Goal: Information Seeking & Learning: Check status

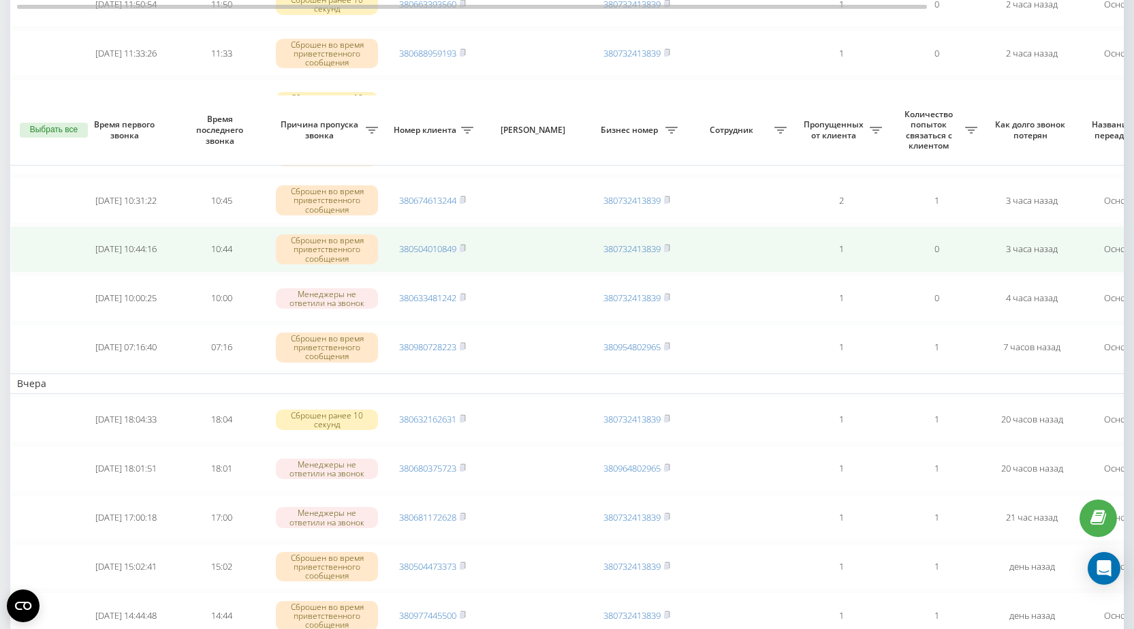
scroll to position [409, 0]
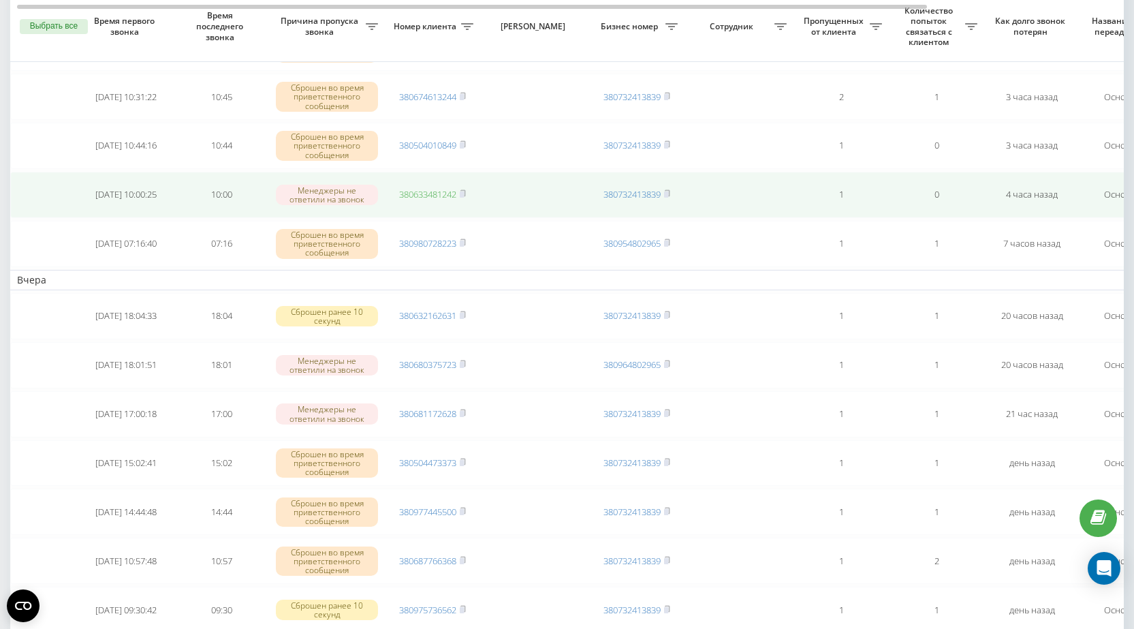
click at [420, 191] on link "380633481242" at bounding box center [427, 194] width 57 height 12
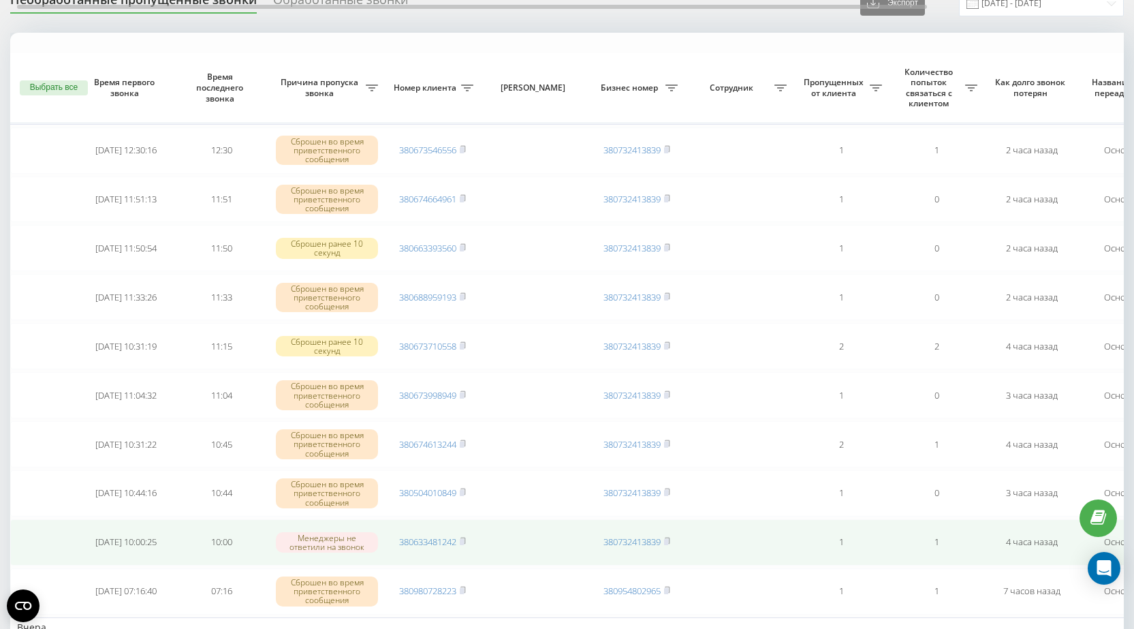
scroll to position [136, 0]
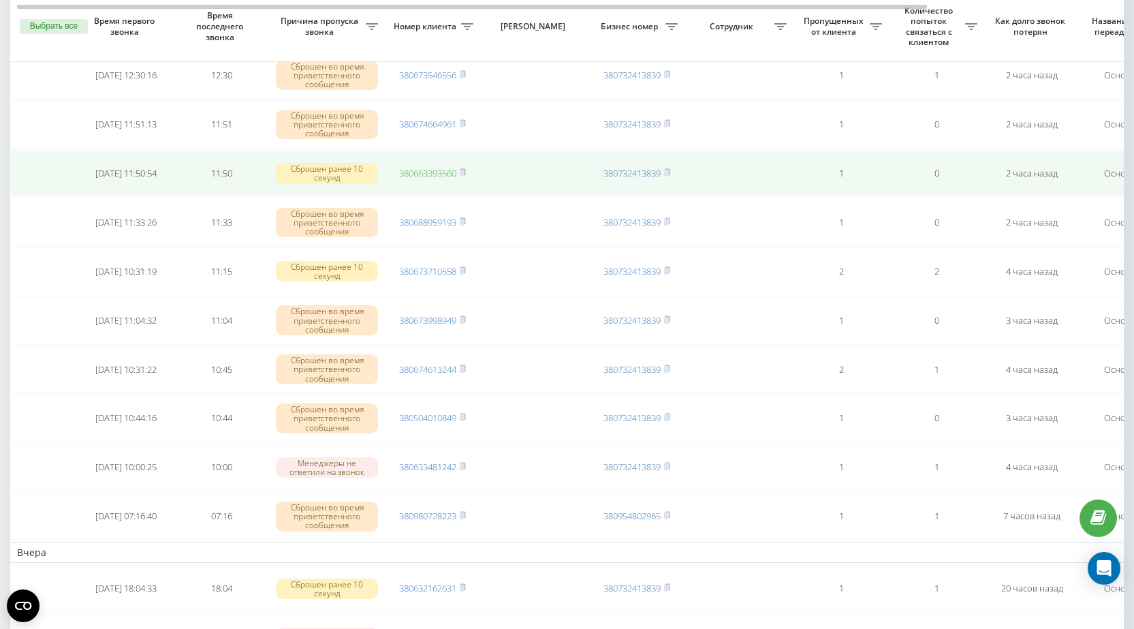
click at [423, 171] on link "380663393560" at bounding box center [427, 173] width 57 height 12
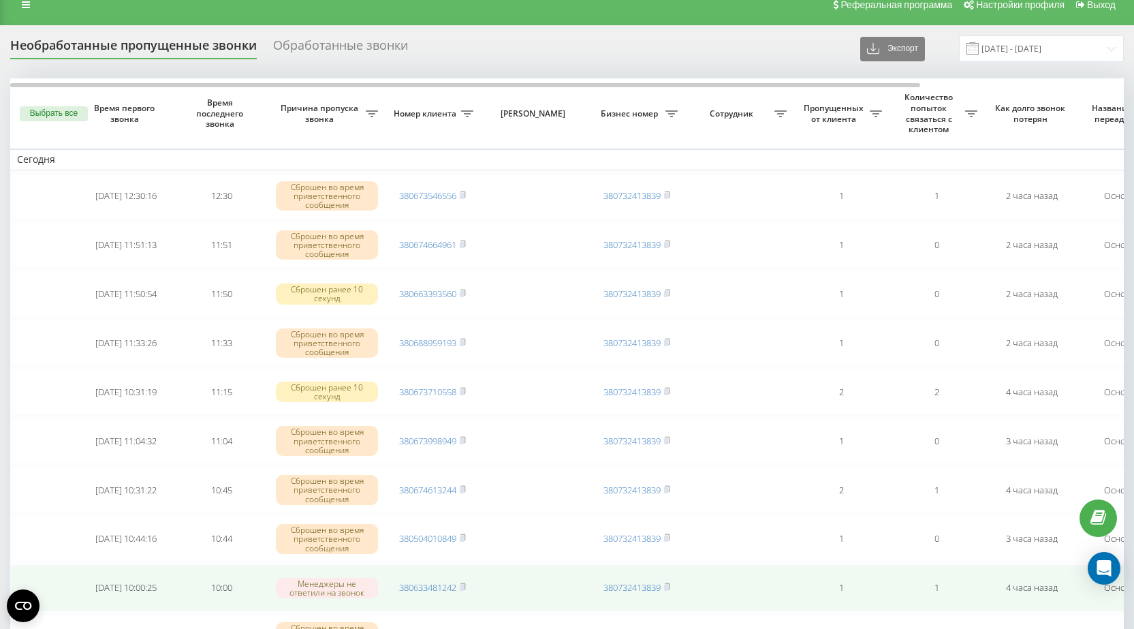
scroll to position [0, 0]
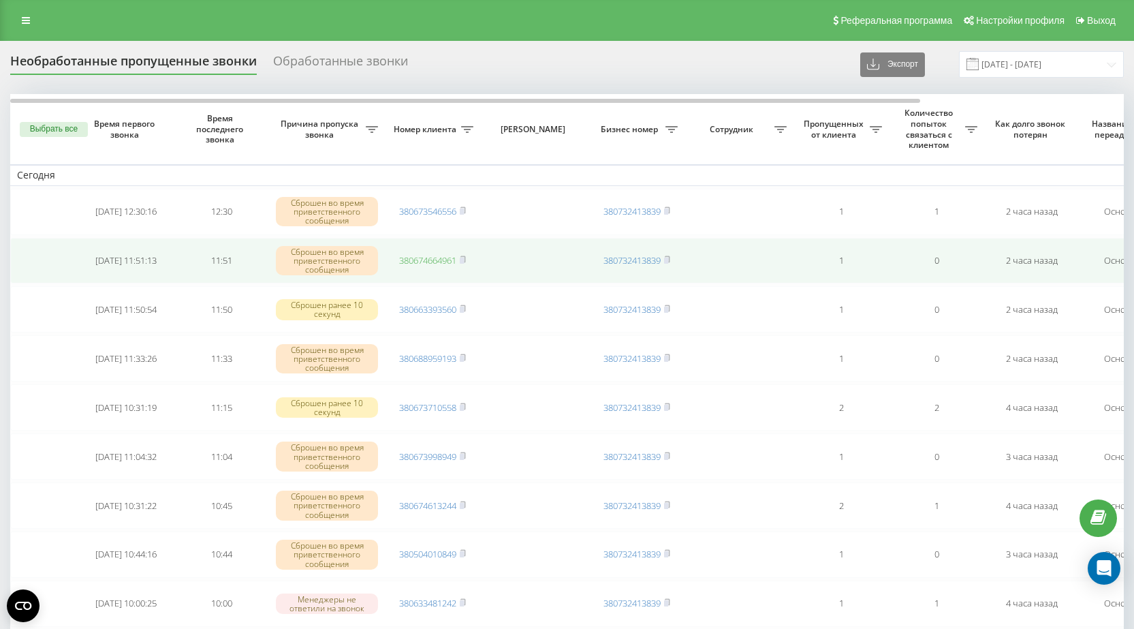
click at [429, 260] on link "380674664961" at bounding box center [427, 260] width 57 height 12
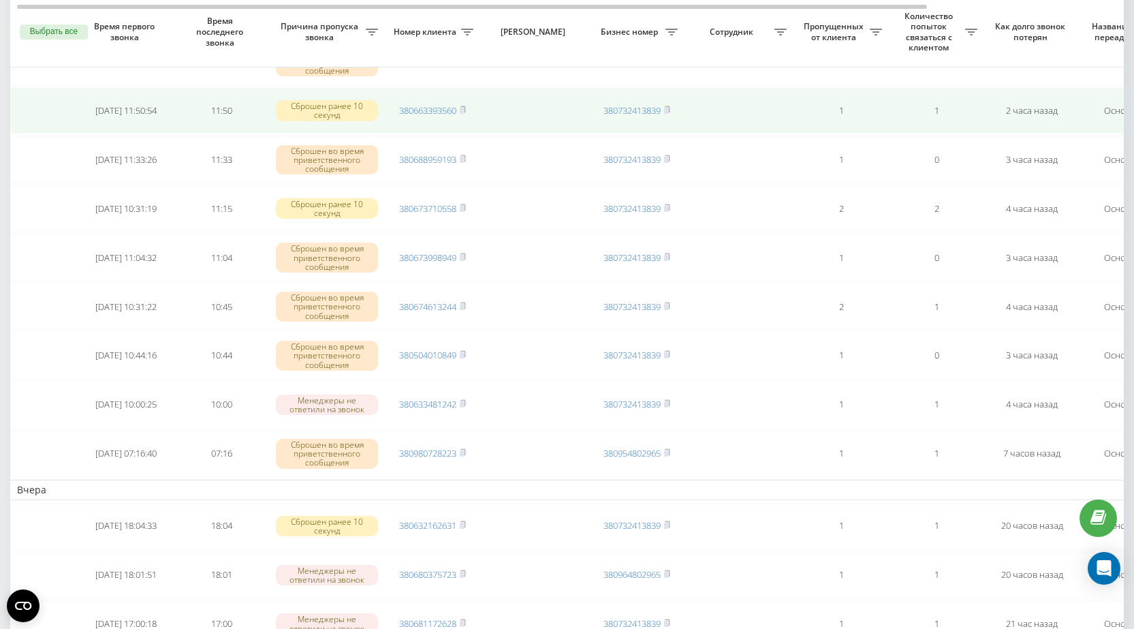
scroll to position [204, 0]
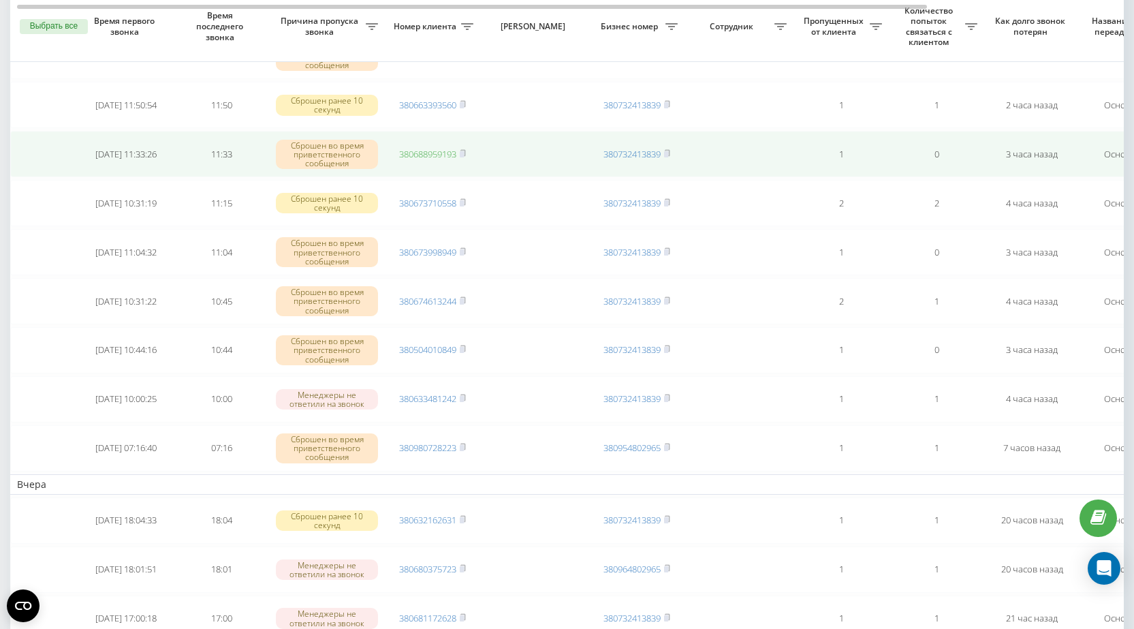
click at [433, 155] on link "380688959193" at bounding box center [427, 154] width 57 height 12
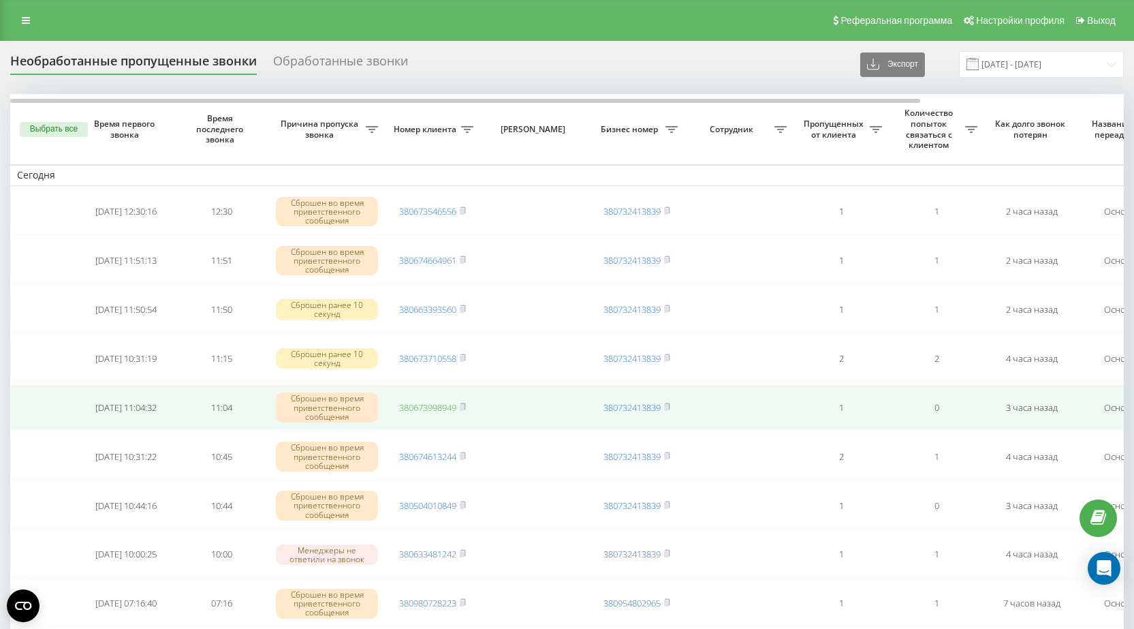
click at [411, 410] on link "380673998949" at bounding box center [427, 407] width 57 height 12
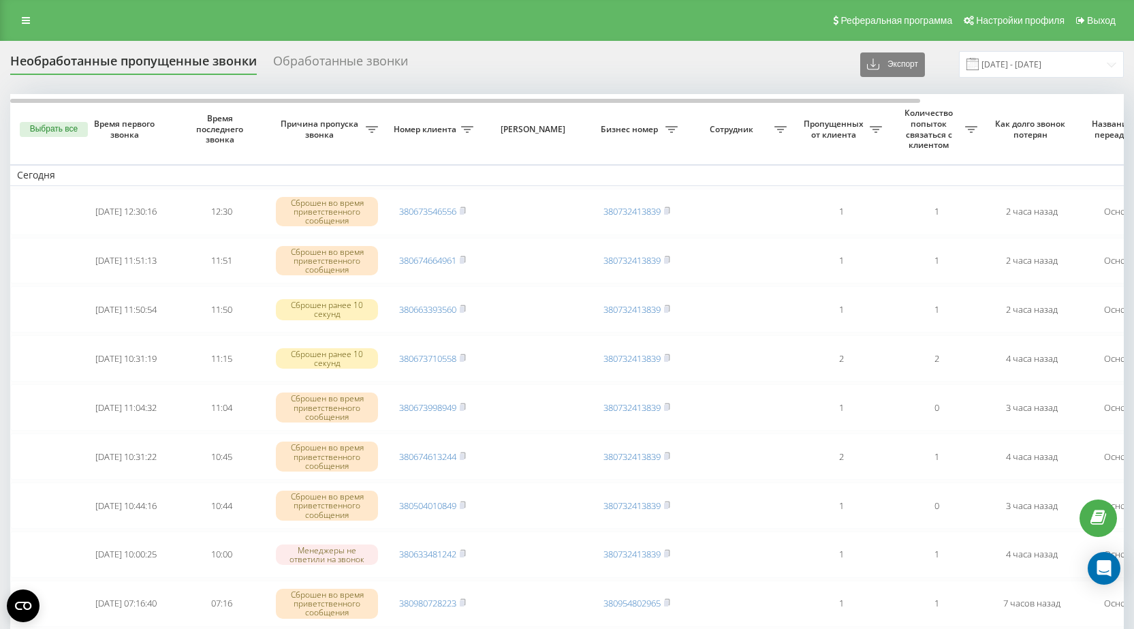
click at [251, 10] on div "Реферальная программа Настройки профиля Выход" at bounding box center [567, 20] width 1134 height 41
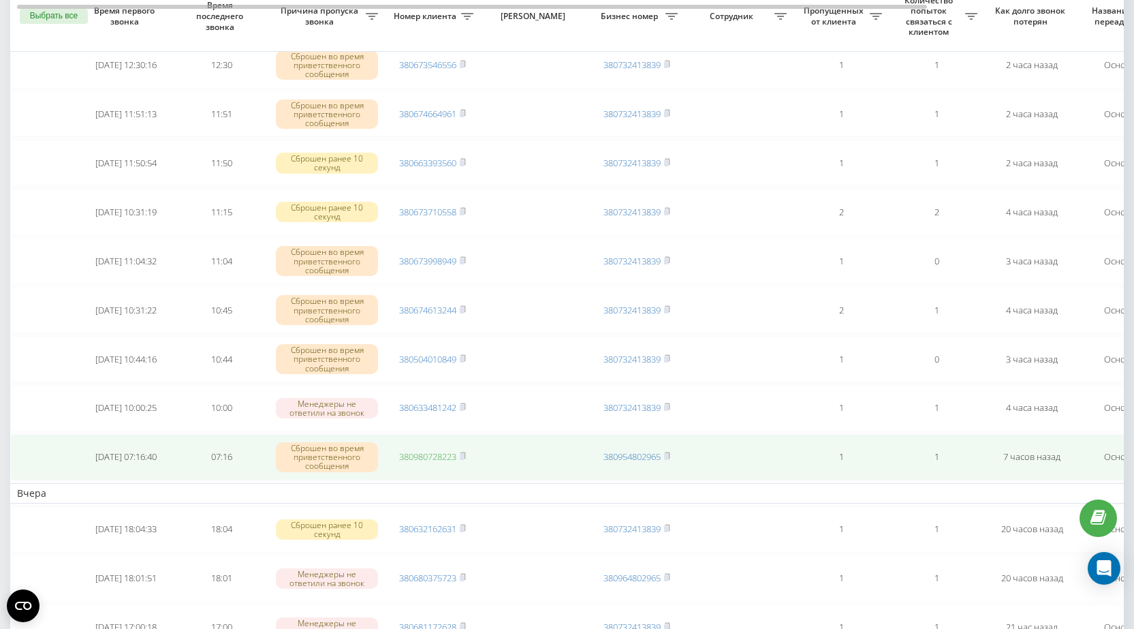
scroll to position [136, 0]
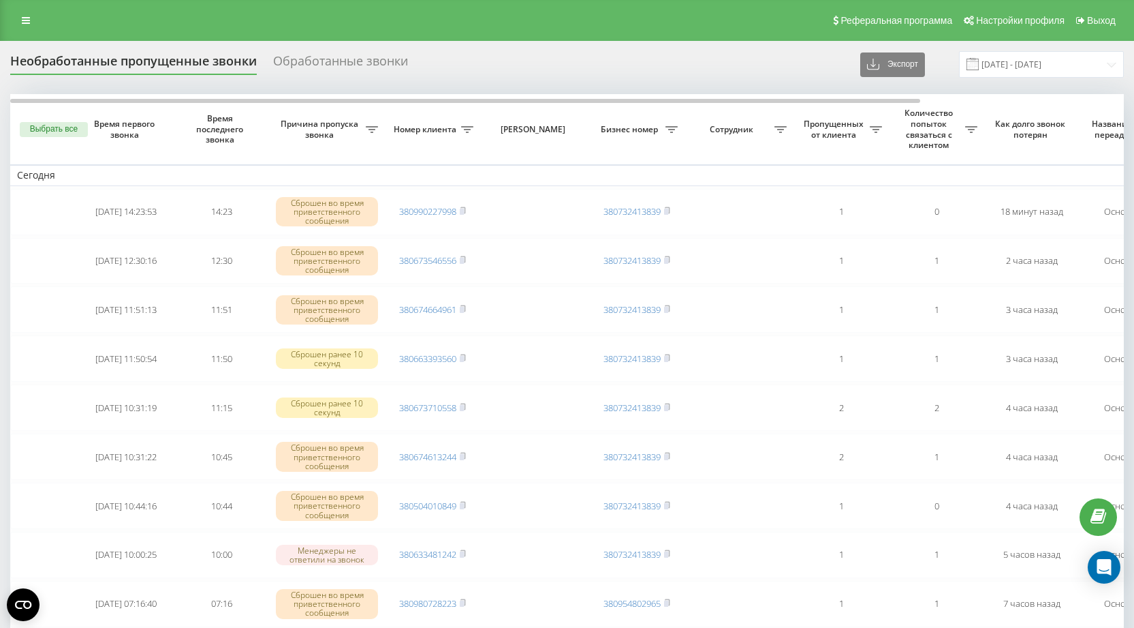
click at [529, 141] on th "[PERSON_NAME]" at bounding box center [534, 129] width 109 height 70
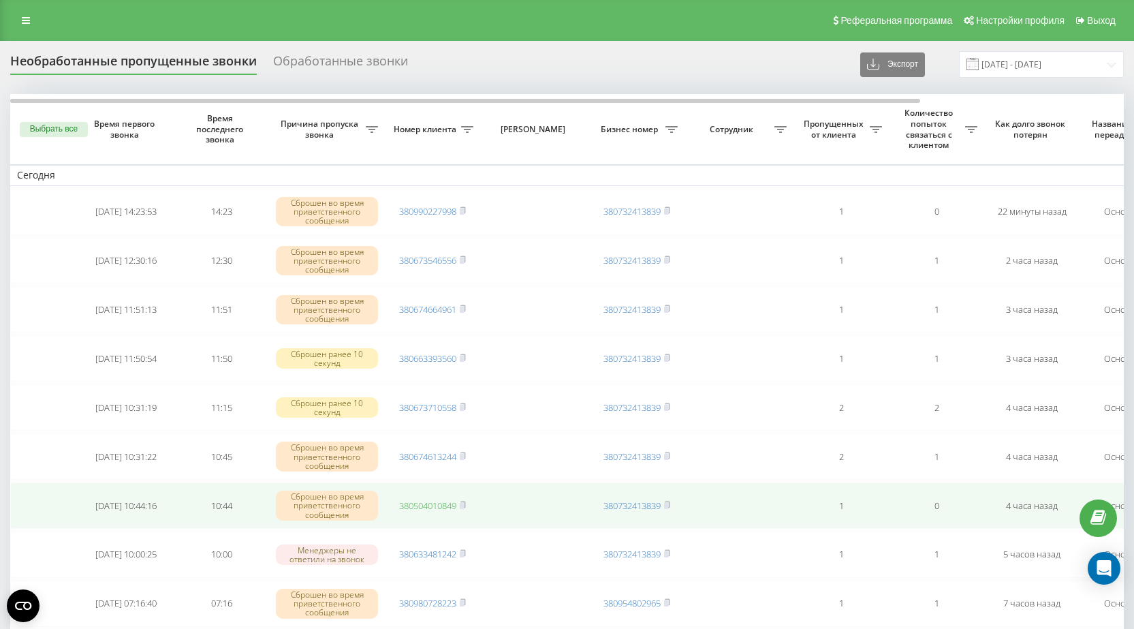
click at [422, 508] on link "380504010849" at bounding box center [427, 505] width 57 height 12
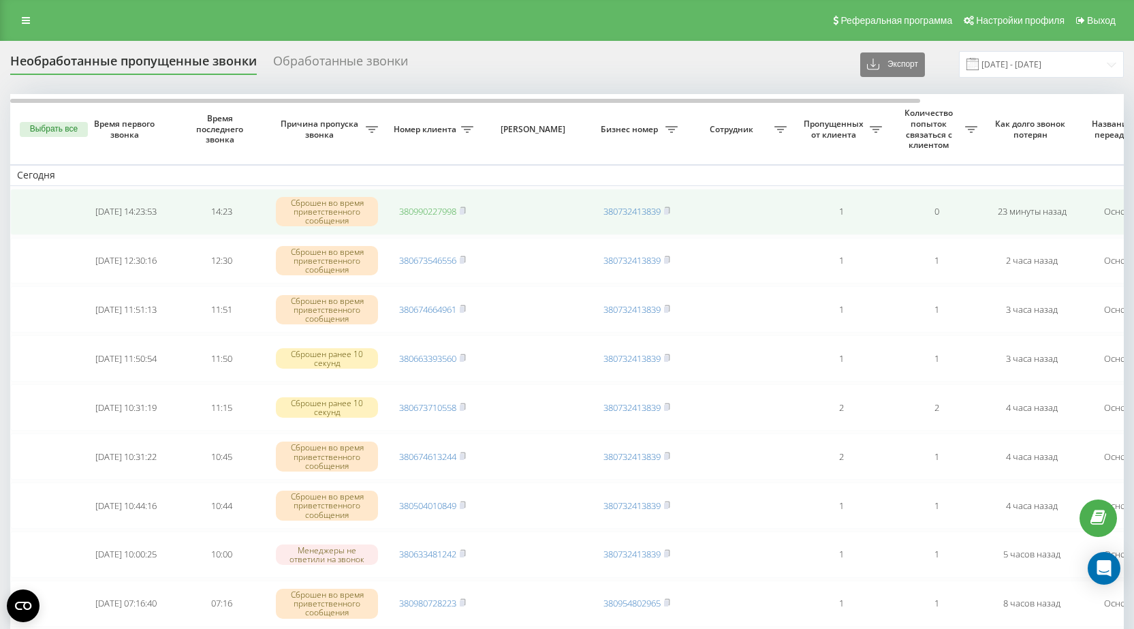
click at [418, 210] on link "380990227998" at bounding box center [427, 211] width 57 height 12
click at [417, 211] on link "380676628392" at bounding box center [427, 211] width 57 height 12
